Goal: Unclear: Browse casually

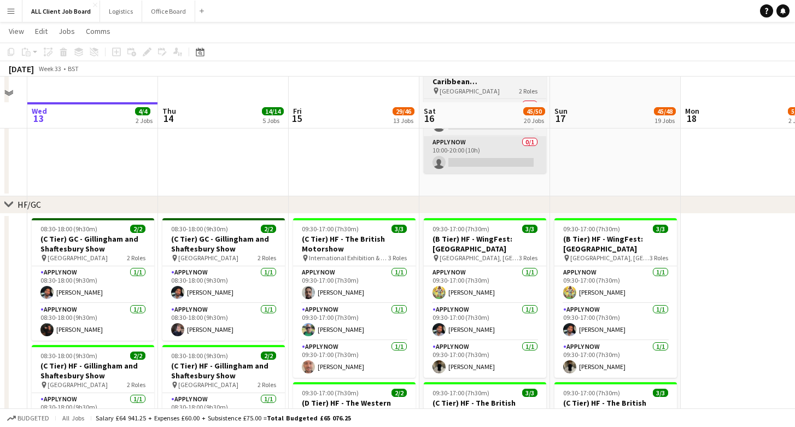
scroll to position [102, 0]
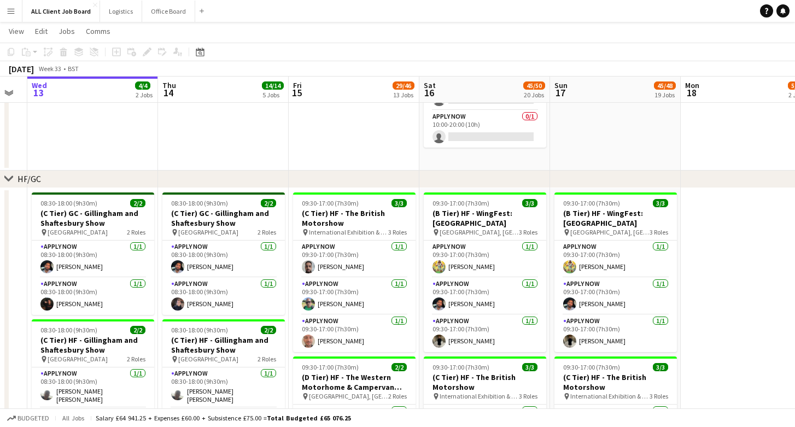
click at [635, 135] on app-date-cell at bounding box center [615, 96] width 131 height 150
